Goal: Task Accomplishment & Management: Use online tool/utility

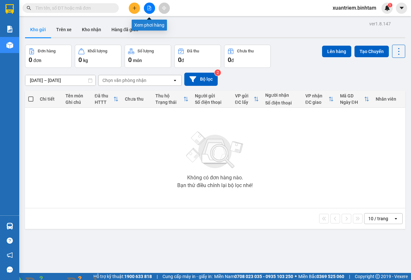
click at [151, 9] on icon "file-add" at bounding box center [150, 8] width 4 height 5
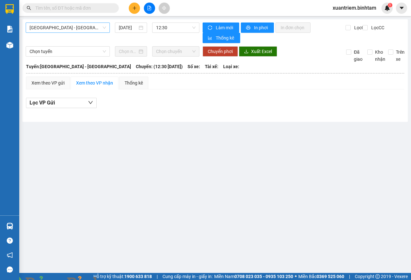
click at [73, 27] on span "[GEOGRAPHIC_DATA] - [GEOGRAPHIC_DATA]" at bounding box center [68, 28] width 77 height 10
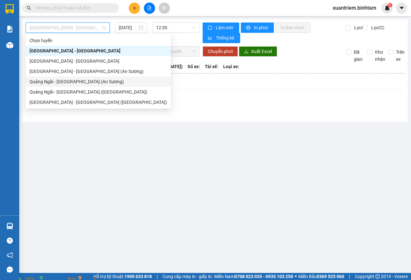
click at [83, 85] on div "Quảng Ngãi - [GEOGRAPHIC_DATA] (An Sương)" at bounding box center [99, 81] width 138 height 7
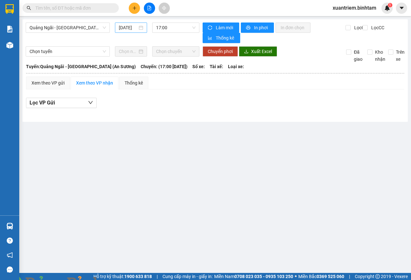
click at [143, 28] on div "[DATE]" at bounding box center [131, 27] width 24 height 7
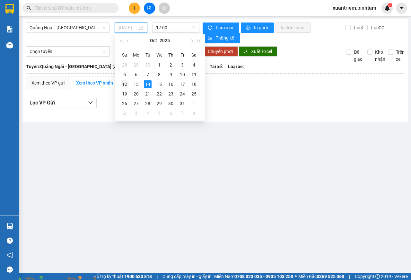
click at [127, 84] on div "12" at bounding box center [125, 84] width 8 height 8
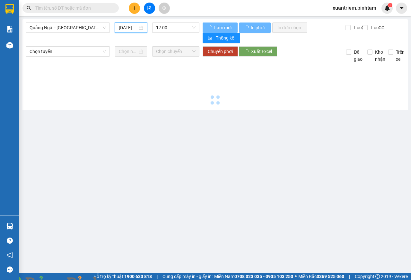
type input "[DATE]"
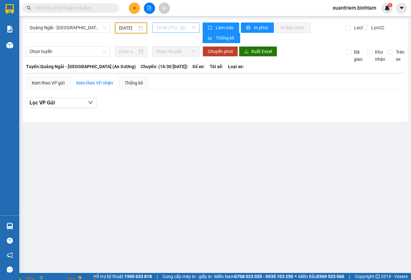
click at [182, 26] on span "16:30 (TC) - (Đã hủy)" at bounding box center [175, 28] width 39 height 10
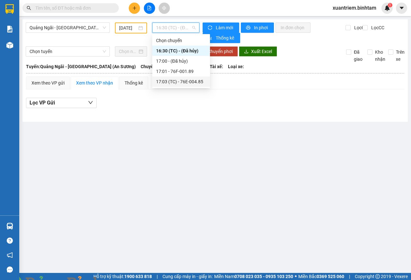
click at [190, 79] on div "17:03 (TC) - 76E-004.85" at bounding box center [181, 81] width 50 height 7
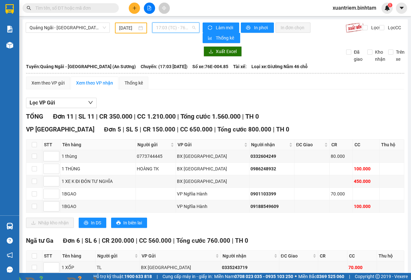
click at [167, 28] on span "17:03 (TC) - 76E-004.85" at bounding box center [175, 28] width 39 height 10
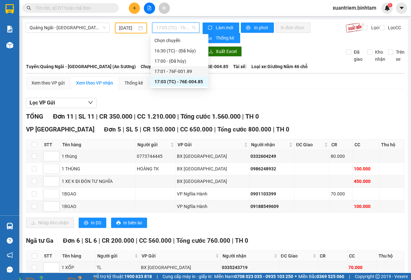
click at [176, 71] on div "17:01 - 76F-001.89" at bounding box center [180, 71] width 50 height 7
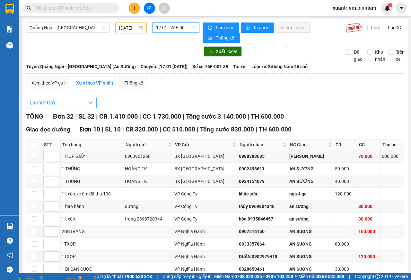
click at [87, 103] on button "Lọc VP Gửi" at bounding box center [61, 103] width 71 height 10
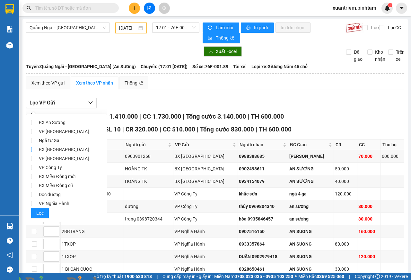
click at [35, 149] on input "BX [GEOGRAPHIC_DATA]" at bounding box center [33, 149] width 5 height 5
click at [44, 213] on button "Lọc" at bounding box center [40, 213] width 18 height 10
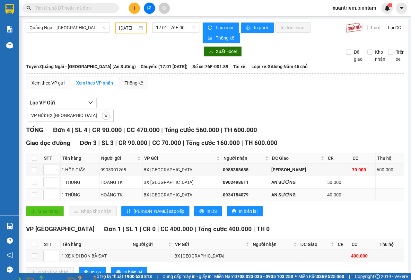
scroll to position [23, 0]
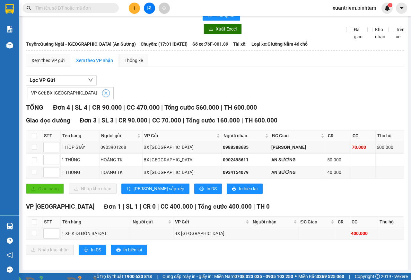
click at [104, 93] on icon "close" at bounding box center [106, 93] width 5 height 5
checkbox input "false"
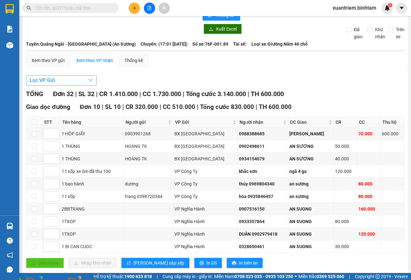
click at [87, 81] on button "Lọc VP Gửi" at bounding box center [61, 80] width 71 height 10
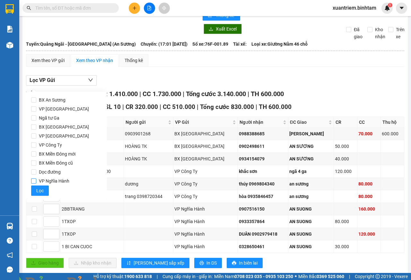
click at [33, 180] on input "VP Nghĩa Hành" at bounding box center [33, 180] width 5 height 5
click at [38, 192] on span "Lọc" at bounding box center [39, 190] width 7 height 7
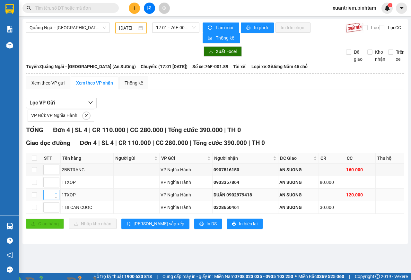
scroll to position [0, 0]
click at [84, 115] on icon "close" at bounding box center [86, 115] width 5 height 5
checkbox input "false"
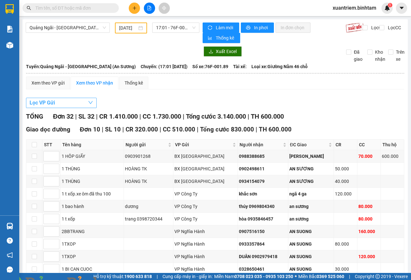
click at [84, 105] on button "Lọc VP Gửi" at bounding box center [61, 103] width 71 height 10
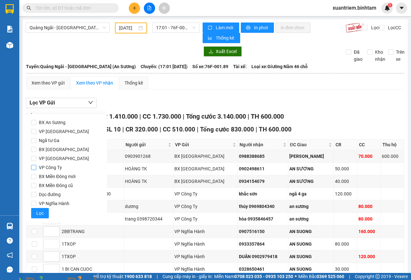
click at [34, 168] on input "VP Công Ty" at bounding box center [33, 167] width 5 height 5
checkbox input "true"
click at [40, 211] on span "Lọc" at bounding box center [39, 213] width 7 height 7
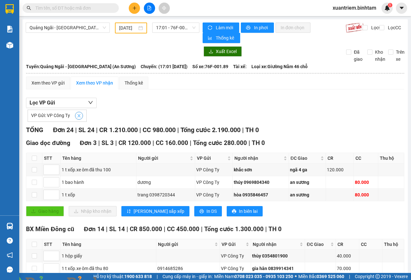
click at [77, 119] on button "button" at bounding box center [79, 116] width 8 height 8
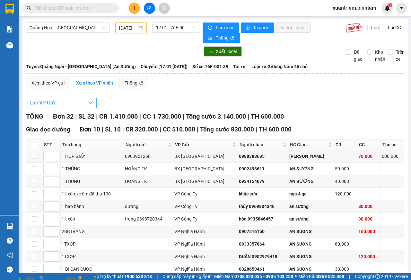
click at [74, 103] on button "Lọc VP Gửi" at bounding box center [61, 103] width 71 height 10
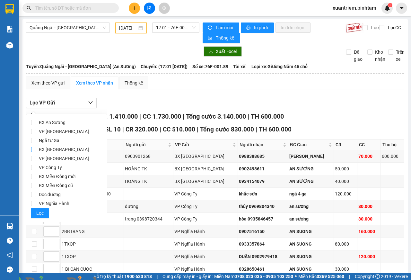
click at [37, 149] on span "BX [GEOGRAPHIC_DATA]" at bounding box center [63, 149] width 55 height 9
click at [36, 149] on input "BX [GEOGRAPHIC_DATA]" at bounding box center [33, 149] width 5 height 5
checkbox input "true"
click at [39, 208] on span "VP Nghĩa Hành" at bounding box center [54, 203] width 36 height 9
click at [36, 206] on input "VP Nghĩa Hành" at bounding box center [33, 203] width 5 height 5
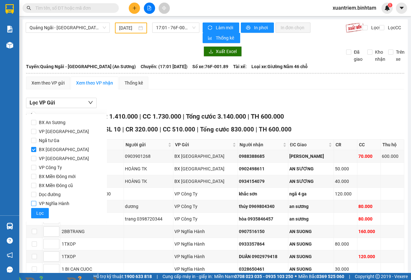
checkbox input "true"
click at [42, 213] on span "Lọc" at bounding box center [39, 213] width 7 height 7
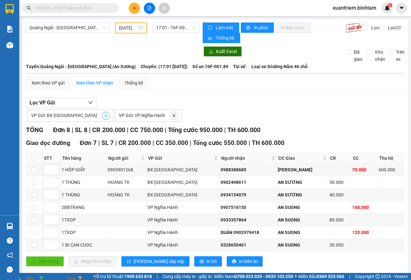
click at [104, 115] on icon "close" at bounding box center [106, 115] width 5 height 5
checkbox input "false"
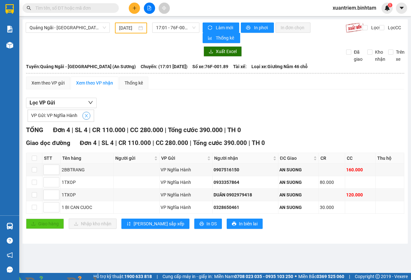
click at [89, 117] on span "close" at bounding box center [86, 115] width 7 height 5
checkbox input "false"
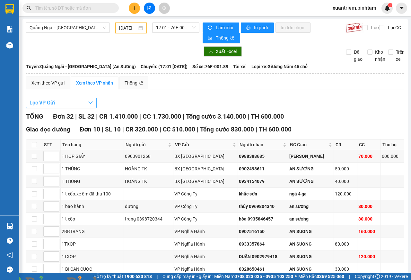
click at [88, 104] on icon "down" at bounding box center [90, 102] width 5 height 5
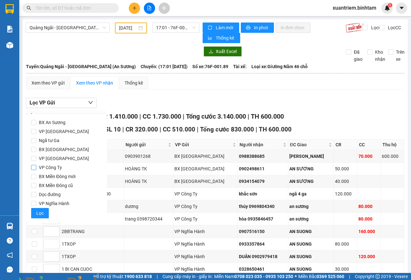
click at [35, 167] on input "VP Công Ty" at bounding box center [33, 167] width 5 height 5
checkbox input "true"
click at [40, 214] on span "Lọc" at bounding box center [39, 213] width 7 height 7
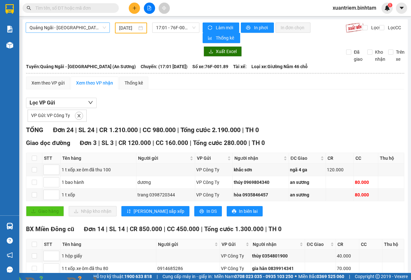
click at [107, 26] on div "Quảng Ngãi - [GEOGRAPHIC_DATA] (An Sương)" at bounding box center [68, 28] width 84 height 10
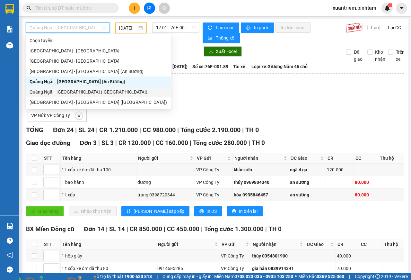
click at [74, 90] on div "Quảng Ngãi - [GEOGRAPHIC_DATA] ([GEOGRAPHIC_DATA])" at bounding box center [99, 91] width 138 height 7
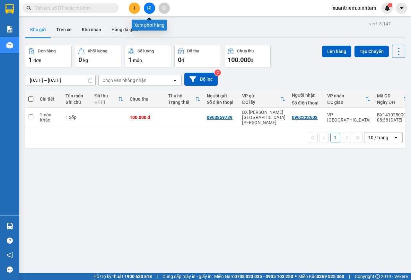
click at [149, 9] on icon "file-add" at bounding box center [150, 8] width 4 height 5
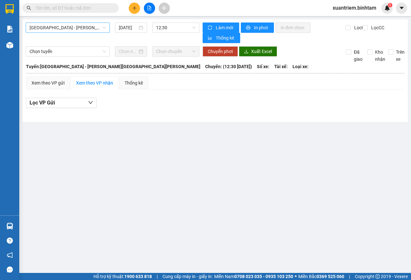
click at [77, 29] on span "[GEOGRAPHIC_DATA] - [GEOGRAPHIC_DATA]" at bounding box center [68, 28] width 77 height 10
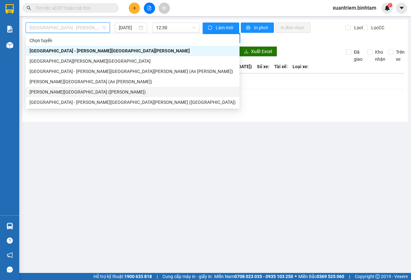
click at [80, 90] on div "Quảng Ngãi - [GEOGRAPHIC_DATA] ([GEOGRAPHIC_DATA])" at bounding box center [133, 91] width 206 height 7
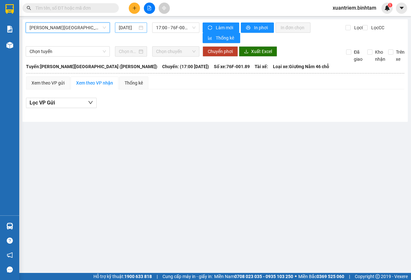
click at [141, 30] on div "[DATE]" at bounding box center [131, 27] width 24 height 7
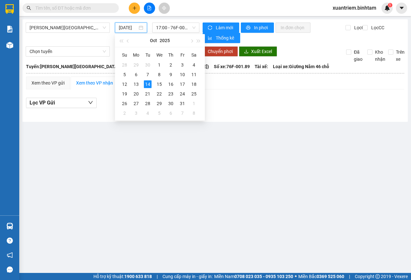
scroll to position [0, 4]
click at [127, 84] on div "12" at bounding box center [125, 84] width 8 height 8
type input "[DATE]"
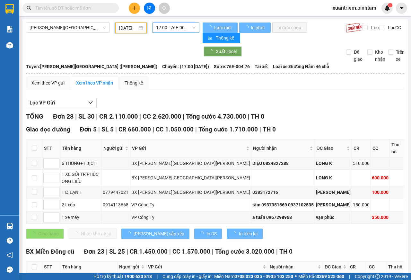
click at [183, 27] on span "17:00 - 76E-004.76" at bounding box center [175, 28] width 39 height 10
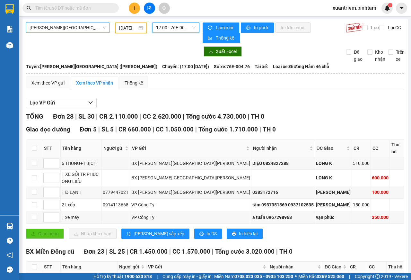
click at [85, 28] on span "Quảng Ngãi - [GEOGRAPHIC_DATA] ([GEOGRAPHIC_DATA])" at bounding box center [68, 28] width 77 height 10
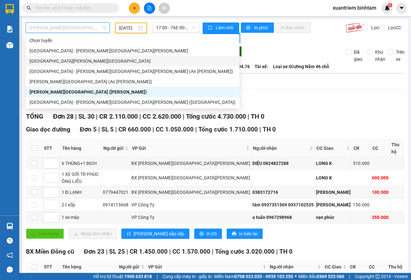
click at [68, 60] on div "[GEOGRAPHIC_DATA] - [GEOGRAPHIC_DATA]" at bounding box center [133, 61] width 206 height 7
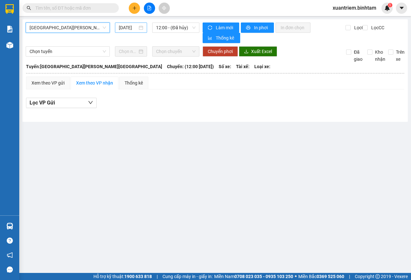
click at [142, 28] on div "[DATE]" at bounding box center [131, 27] width 24 height 7
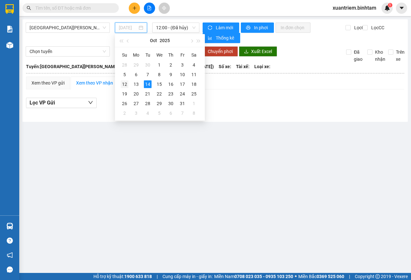
click at [125, 85] on div "12" at bounding box center [125, 84] width 8 height 8
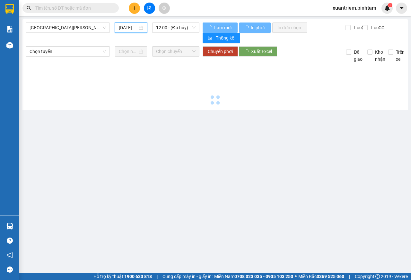
type input "[DATE]"
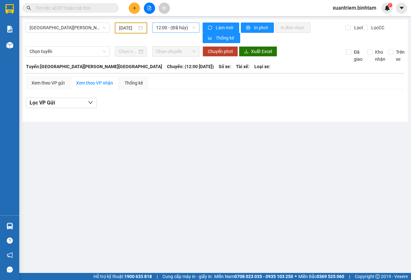
click at [176, 29] on span "12:00 - (Đã hủy)" at bounding box center [175, 28] width 39 height 10
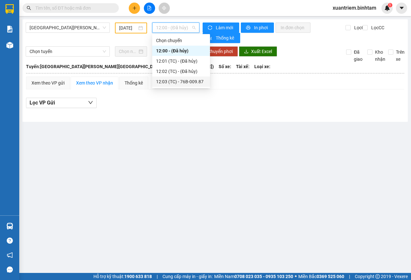
click at [185, 82] on div "12:03 (TC) - 76B-009.87" at bounding box center [181, 81] width 50 height 7
